Goal: Check status

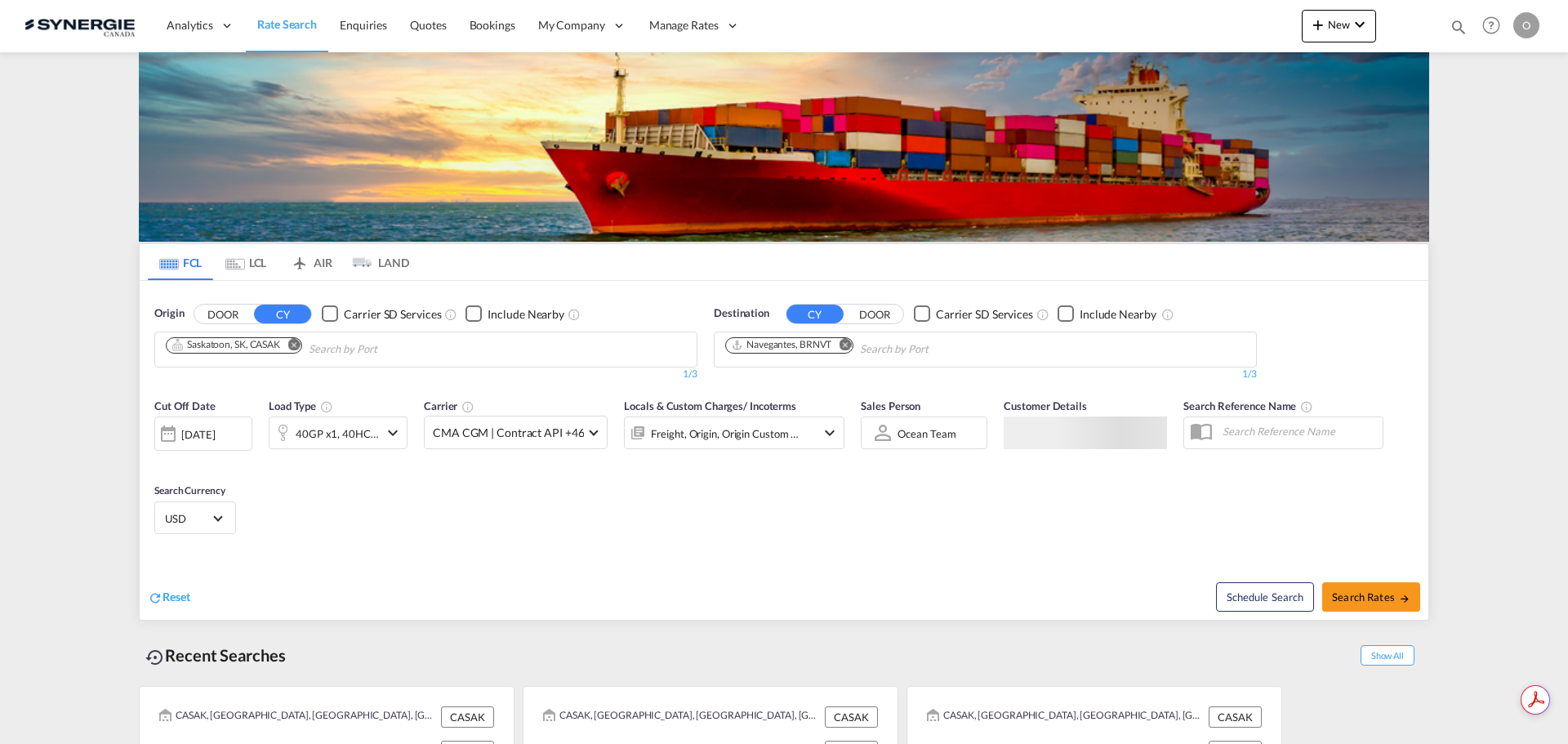
click at [1453, 30] on md-icon "icon-magnify" at bounding box center [1458, 27] width 18 height 18
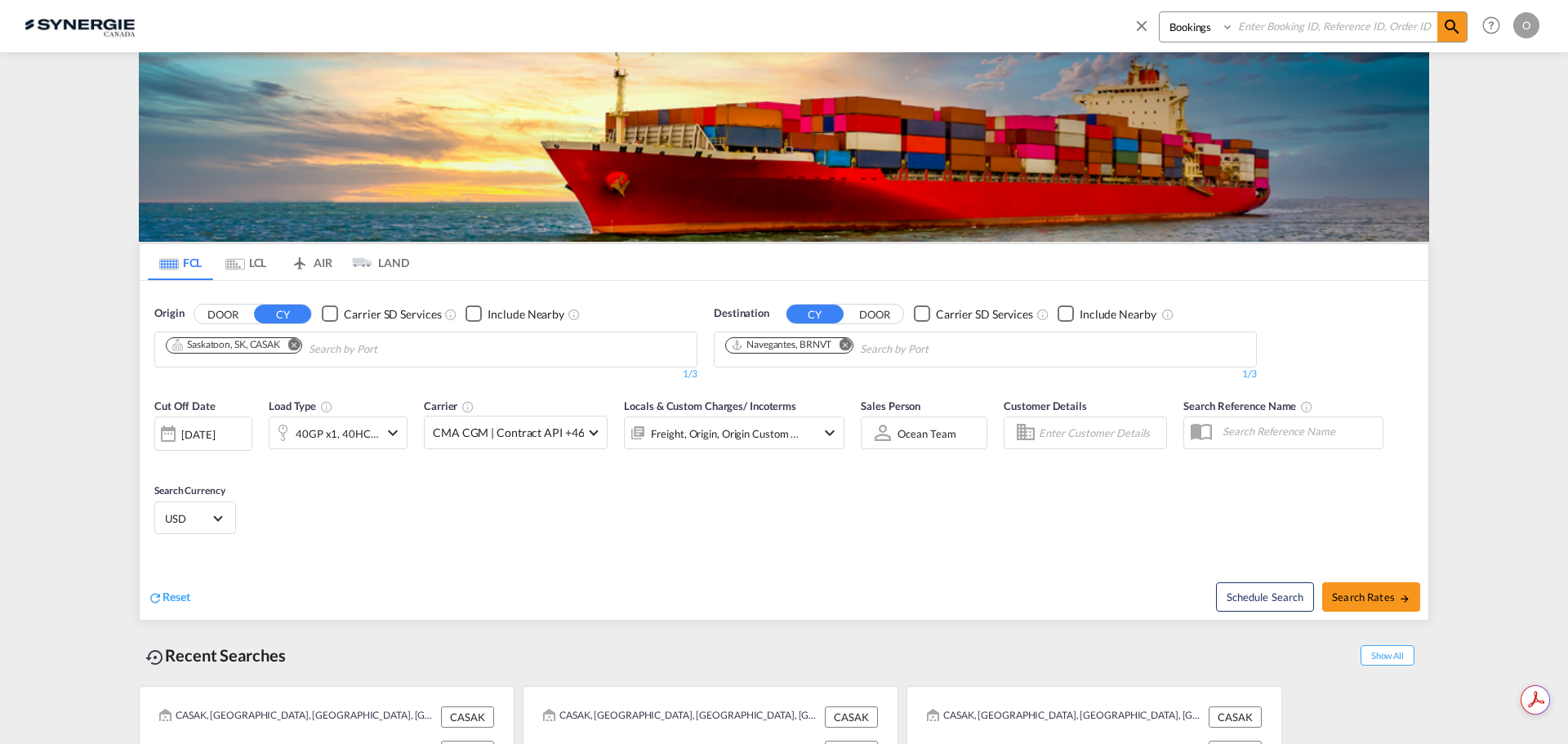
click at [1198, 29] on select "Bookings Quotes Enquiries" at bounding box center [1198, 27] width 78 height 30
click at [1159, 12] on select "Bookings Quotes Enquiries" at bounding box center [1198, 27] width 78 height 30
drag, startPoint x: 1213, startPoint y: 32, endPoint x: 1211, endPoint y: 41, distance: 9.2
click at [1213, 32] on select "Bookings Quotes Enquiries" at bounding box center [1198, 27] width 78 height 30
click at [1159, 12] on select "Bookings Quotes Enquiries" at bounding box center [1198, 27] width 78 height 30
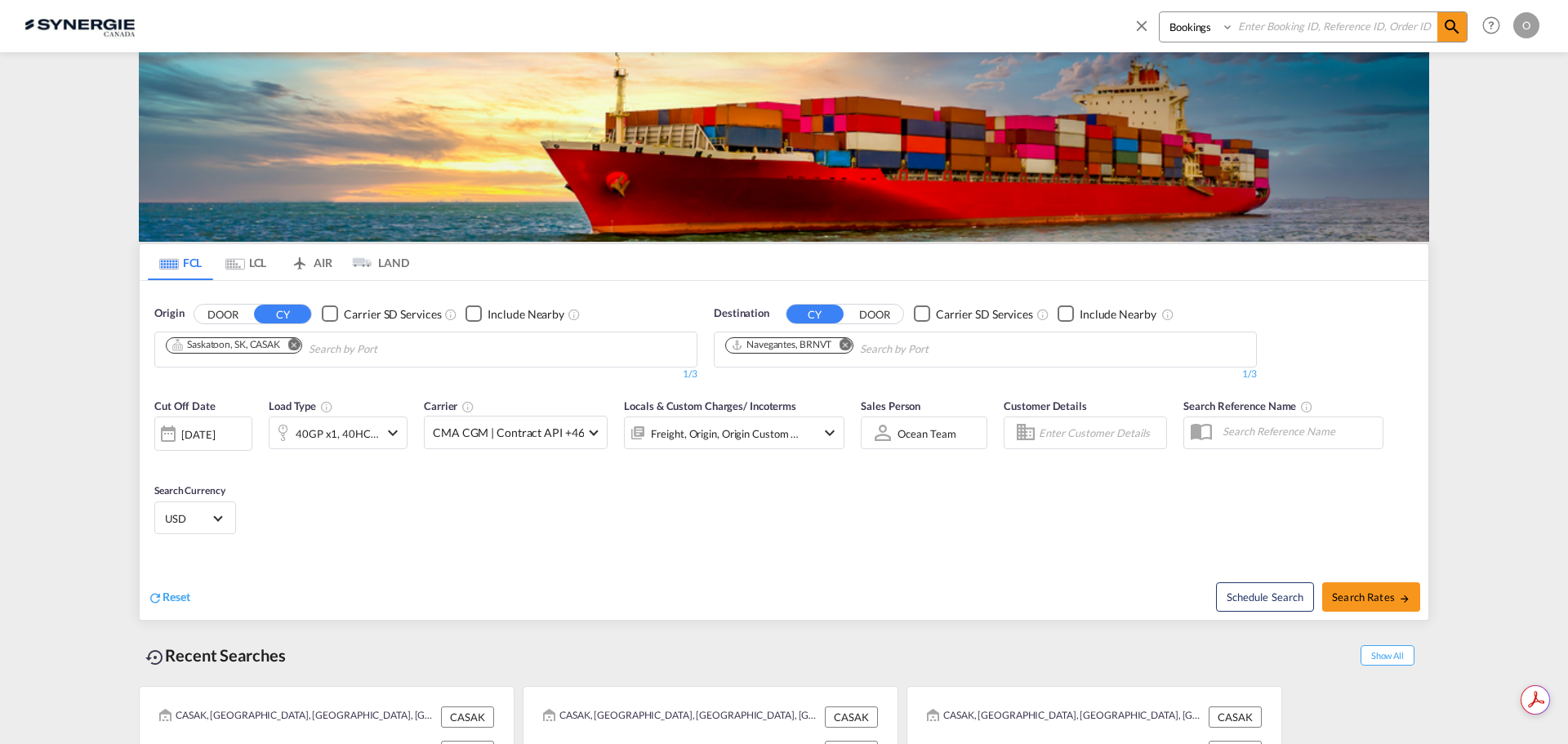
click at [1202, 28] on select "Bookings Quotes Enquiries" at bounding box center [1198, 27] width 78 height 30
select select "Quotes"
click at [1159, 12] on select "Bookings Quotes Enquiries" at bounding box center [1198, 27] width 78 height 30
click at [1248, 25] on input at bounding box center [1335, 26] width 203 height 29
paste input "SYC000006334"
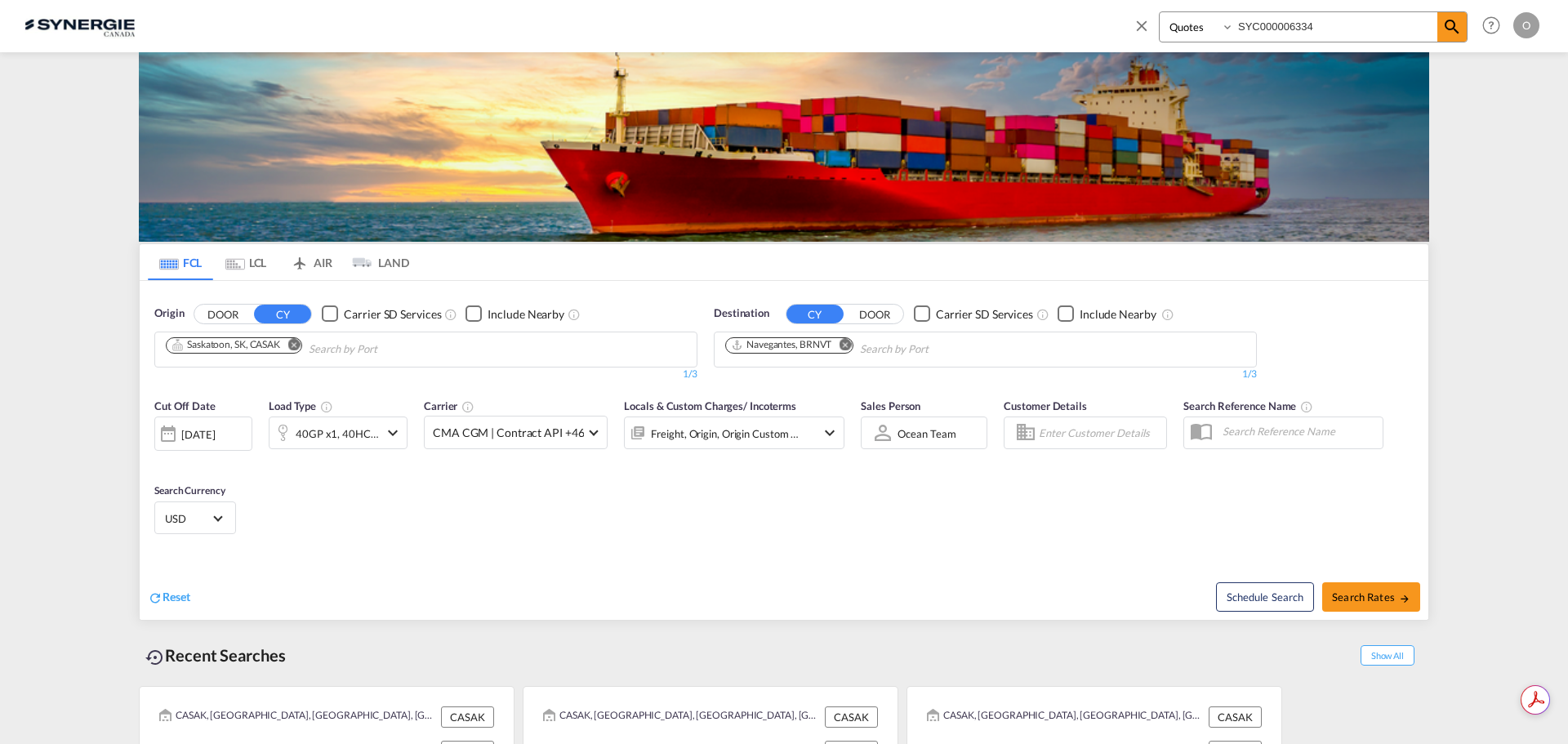
click at [1431, 23] on input "SYC000006334" at bounding box center [1335, 26] width 203 height 29
type input "SYC000006334"
click at [1447, 23] on md-icon "icon-magnify" at bounding box center [1452, 27] width 19 height 19
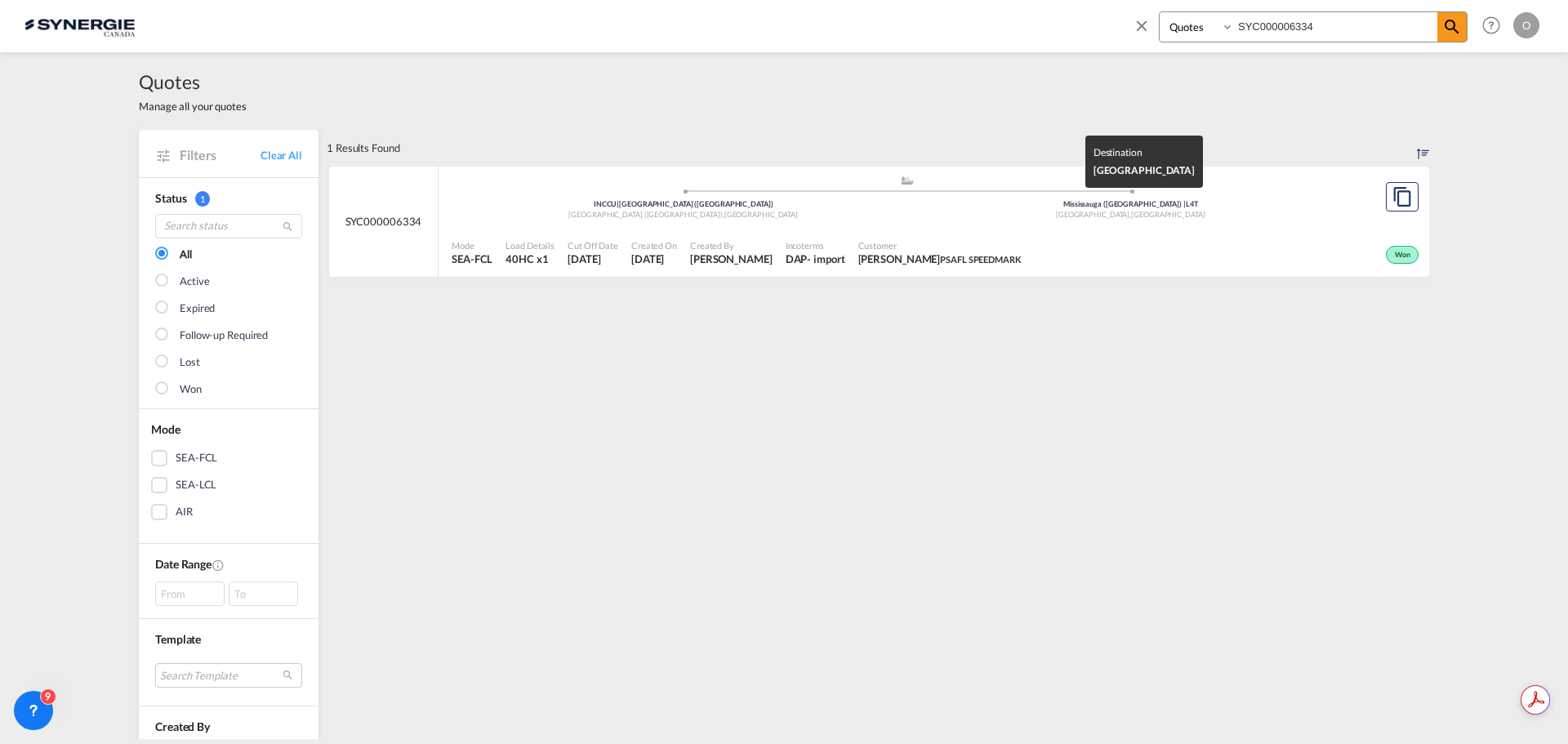
click at [1259, 210] on div "Mississauga , Canada" at bounding box center [1130, 215] width 447 height 10
click at [1453, 10] on div "Bookings Quotes Enquiries SYC000006334 Help Resources Product Release O My Prof…" at bounding box center [1333, 25] width 421 height 51
click at [1455, 16] on span at bounding box center [1452, 27] width 30 height 30
click at [1294, 265] on div "Won" at bounding box center [1225, 253] width 395 height 41
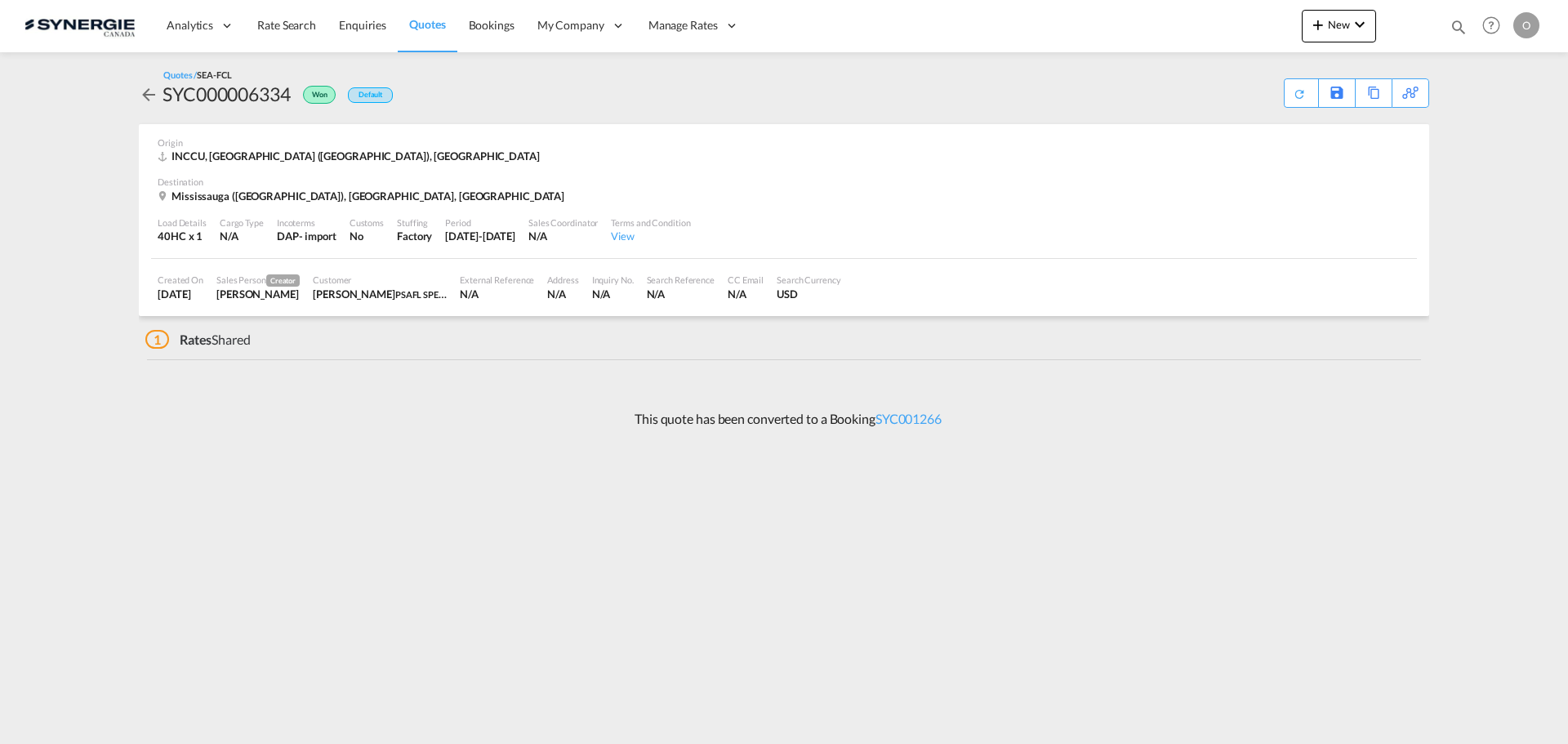
click at [837, 198] on div "Mississauga ([GEOGRAPHIC_DATA]), [GEOGRAPHIC_DATA], [GEOGRAPHIC_DATA]" at bounding box center [784, 195] width 1252 height 15
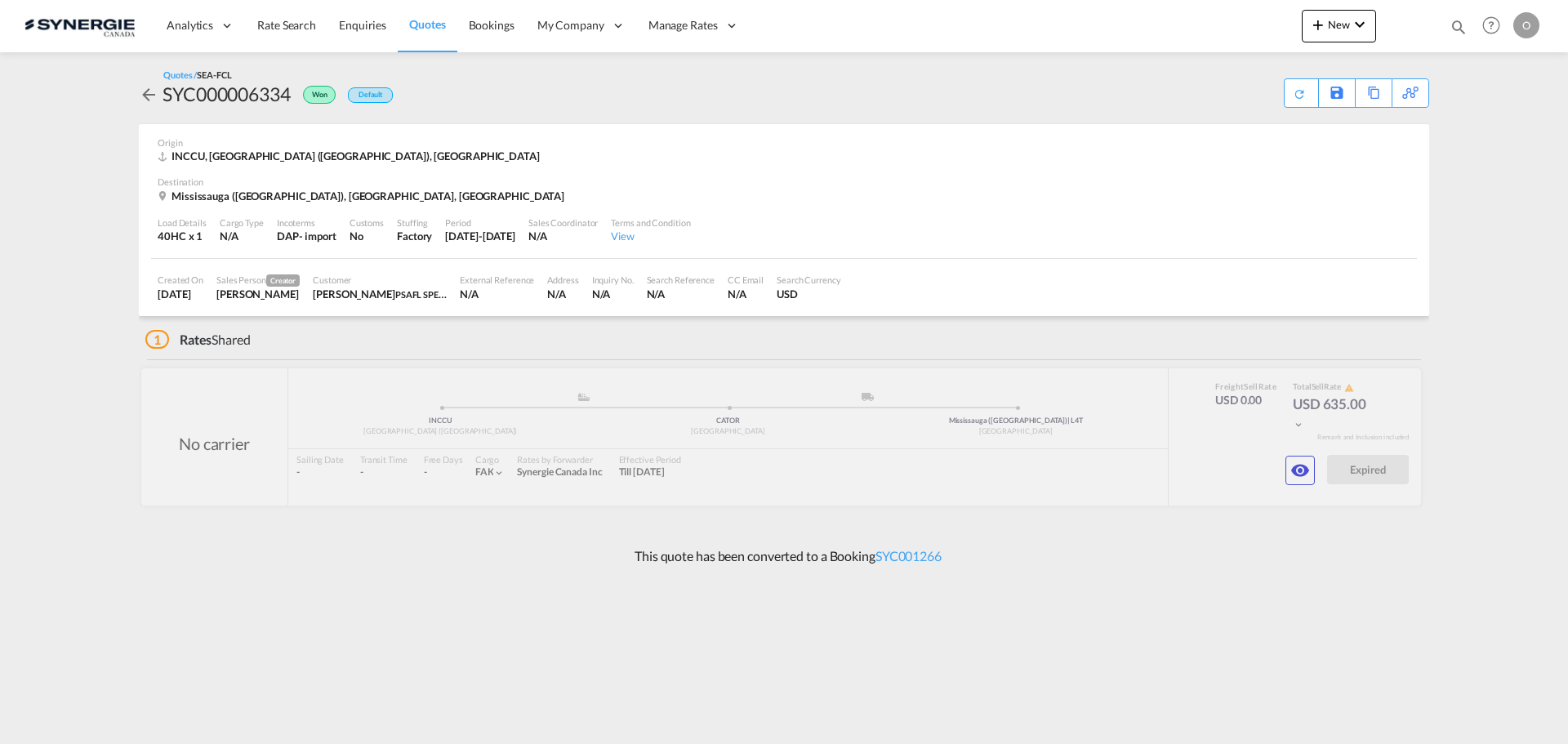
click at [1289, 472] on button "button" at bounding box center [1300, 470] width 30 height 30
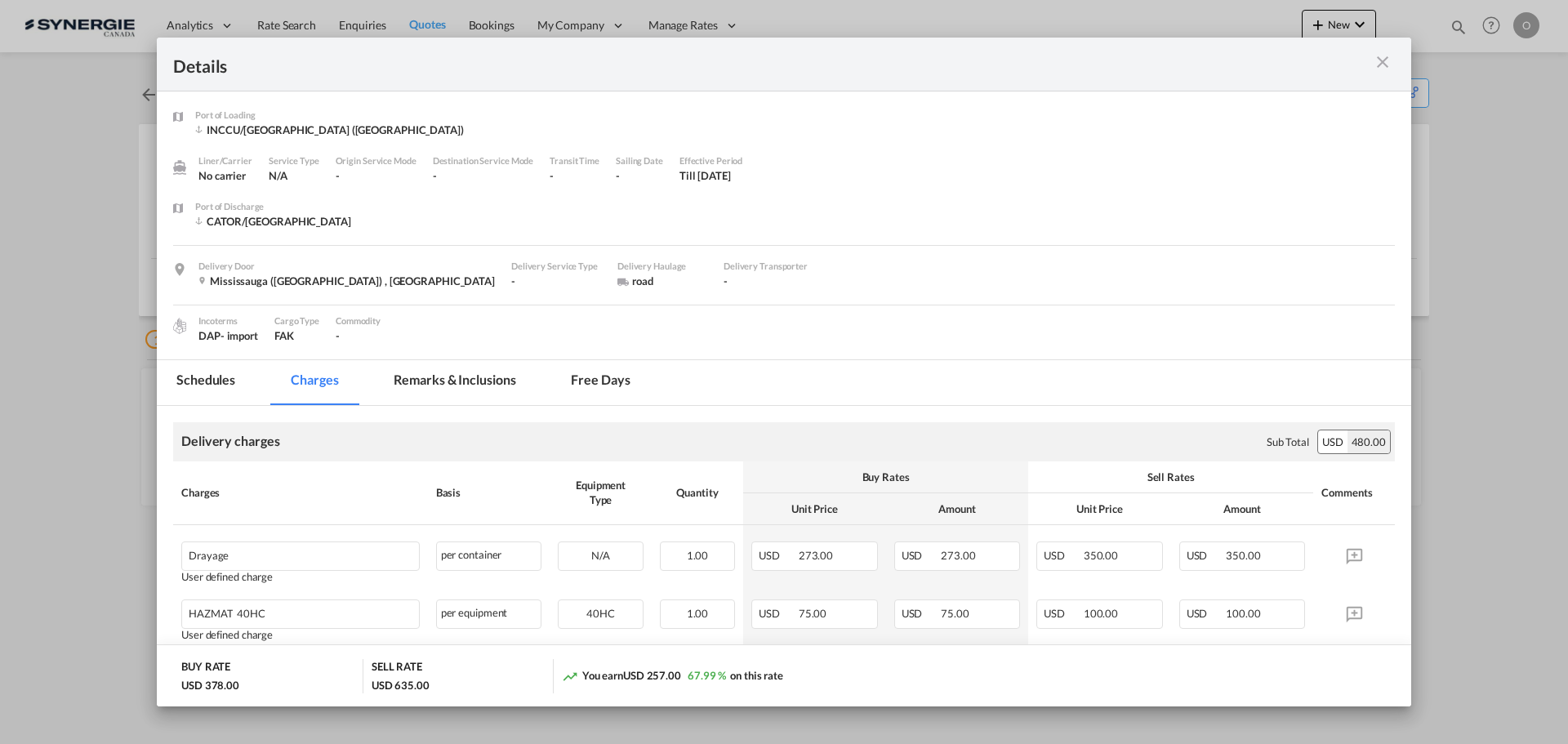
click at [485, 379] on md-tab-item "Remarks & Inclusions" at bounding box center [454, 382] width 161 height 45
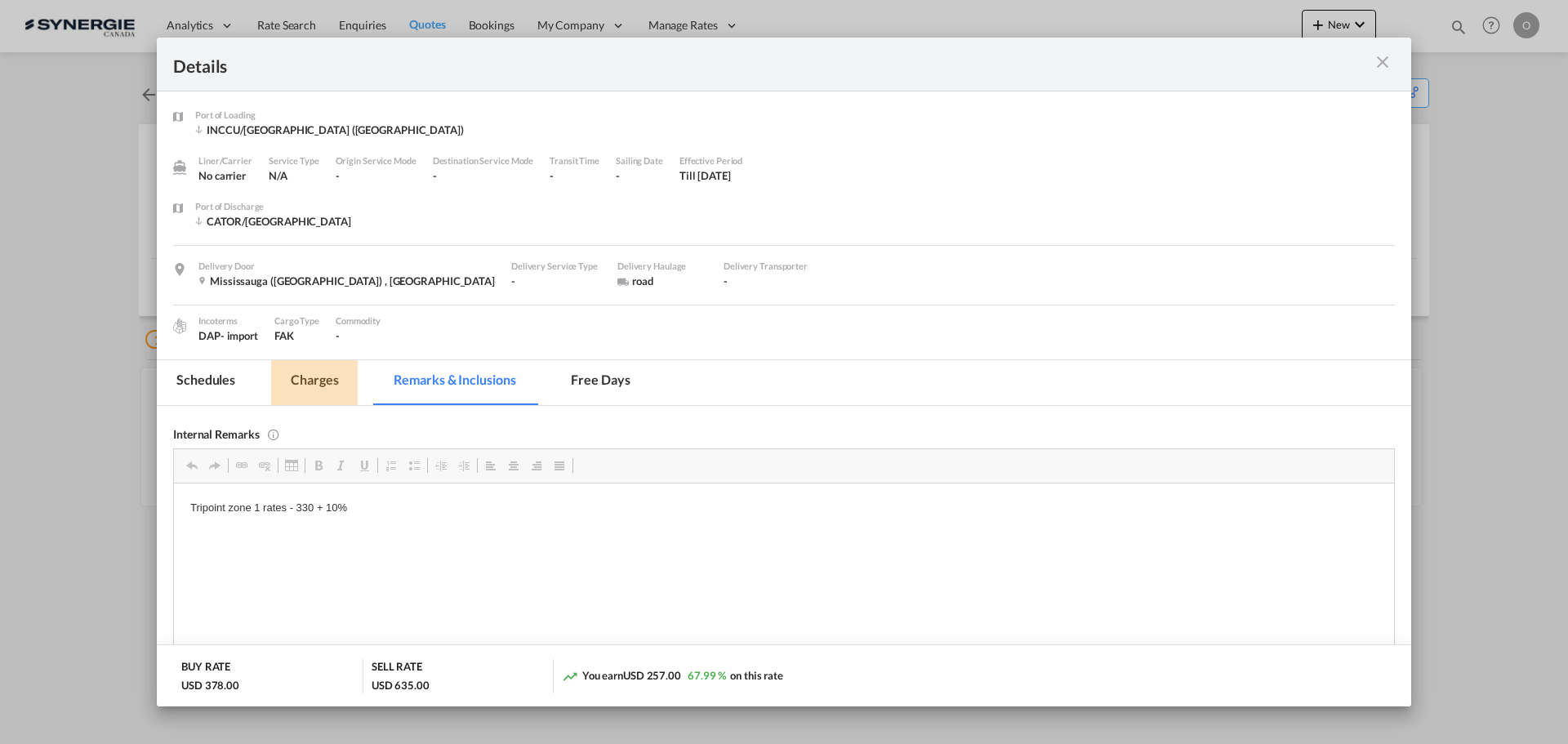
click at [343, 383] on md-tab-item "Charges" at bounding box center [314, 382] width 86 height 45
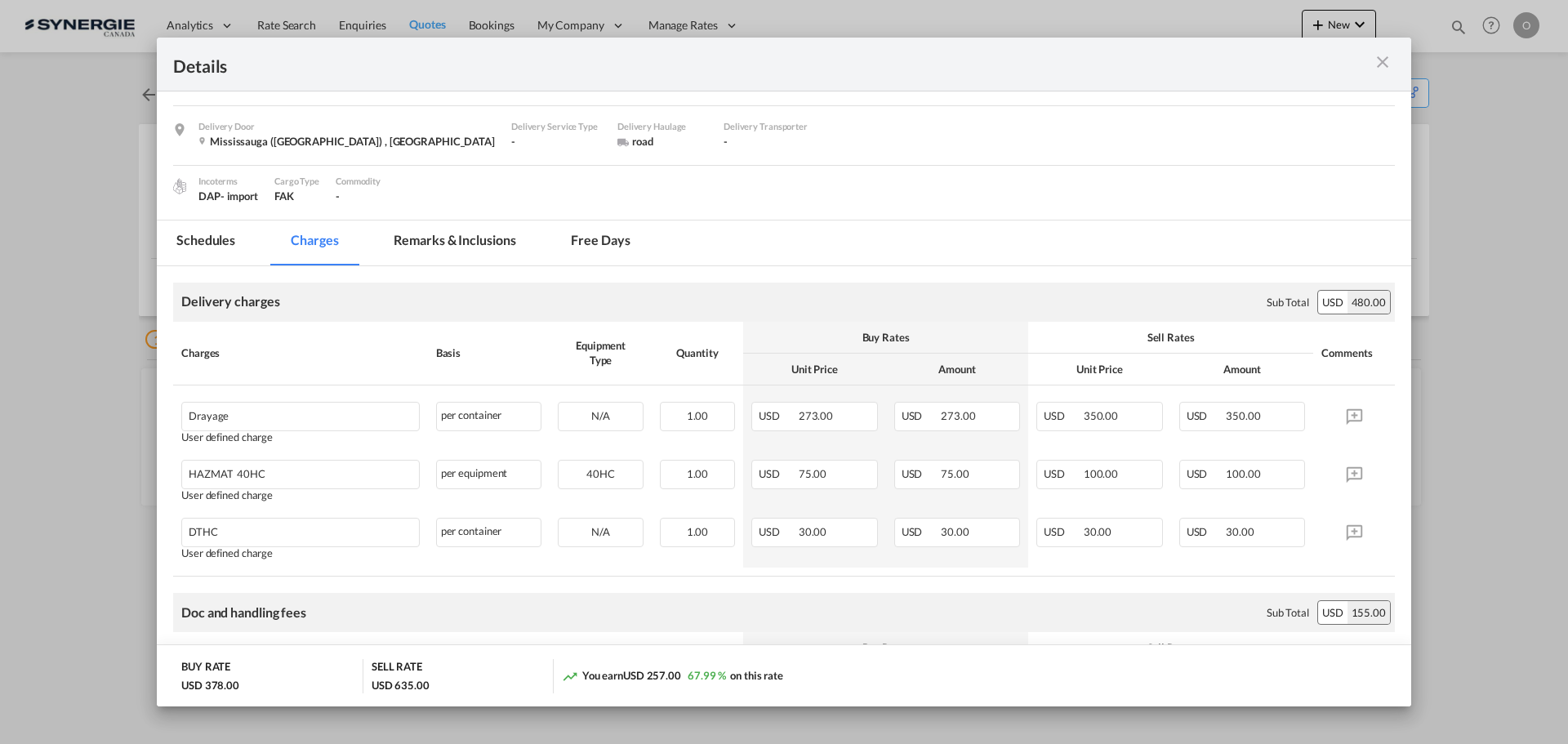
scroll to position [163, 0]
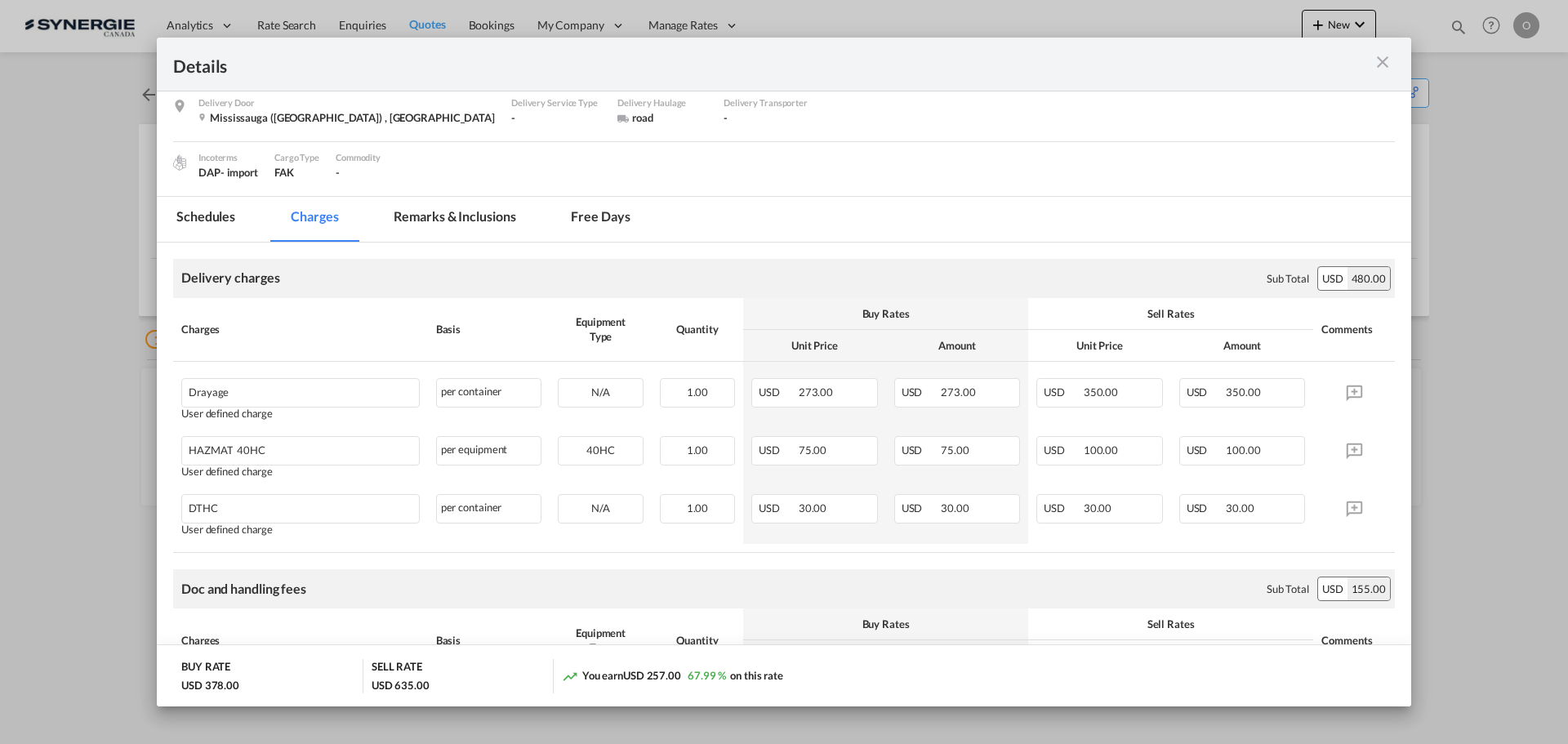
click at [454, 198] on md-tab-item "Remarks & Inclusions" at bounding box center [454, 220] width 161 height 45
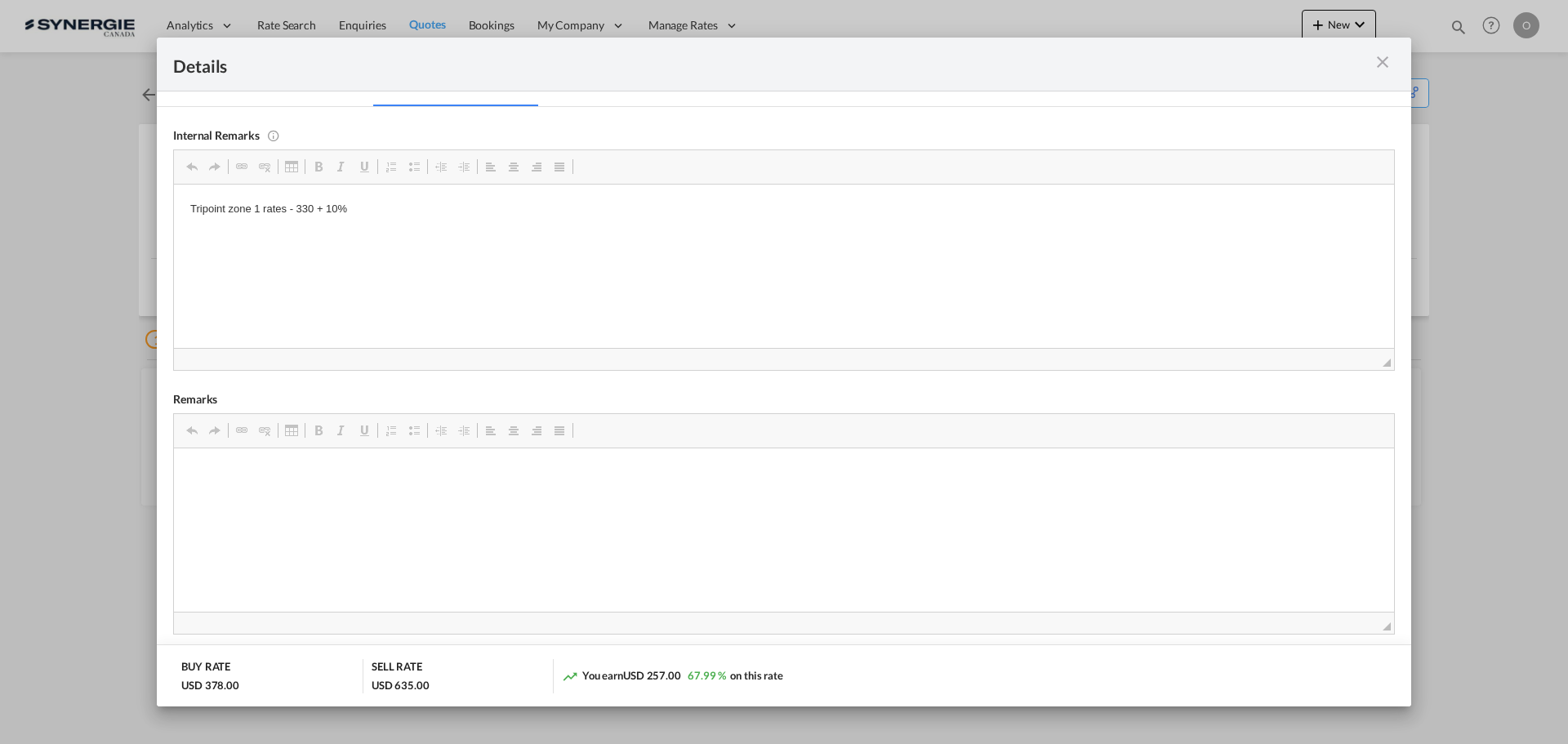
scroll to position [17, 0]
